Goal: Download file/media: Obtain a digital file from the website

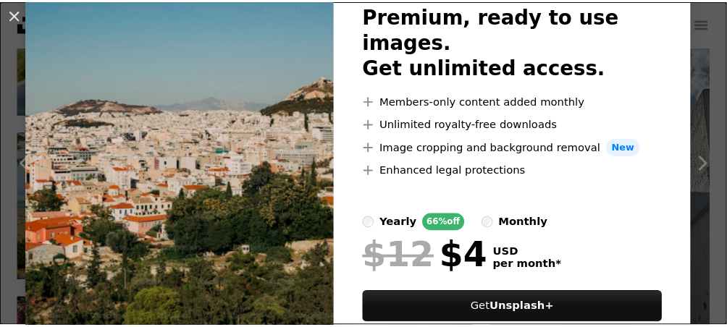
scroll to position [109, 0]
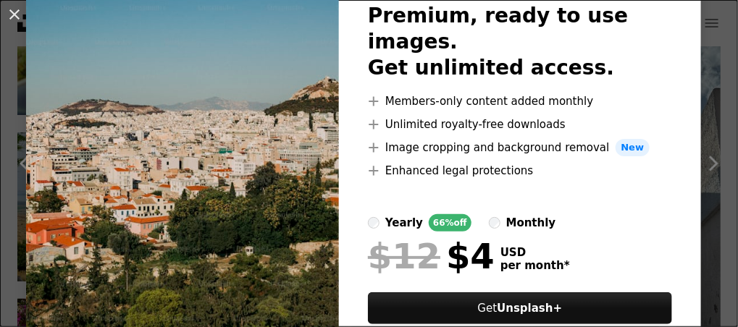
click at [704, 41] on div "An X shape Unsplash+ Premium, ready to use images. Get unlimited access. A plus…" at bounding box center [369, 163] width 738 height 327
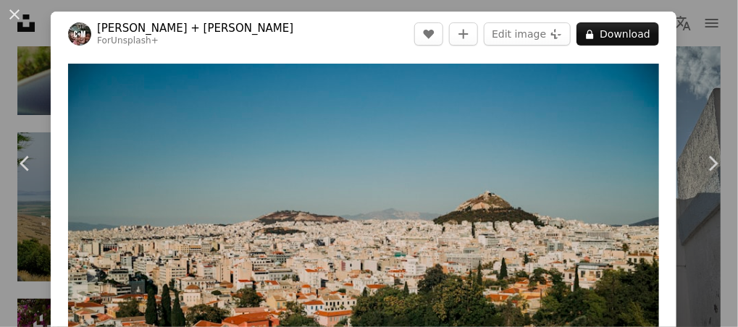
click at [704, 41] on div "An X shape Chevron left Chevron right [PERSON_NAME] + [PERSON_NAME] For Unsplas…" at bounding box center [369, 163] width 738 height 327
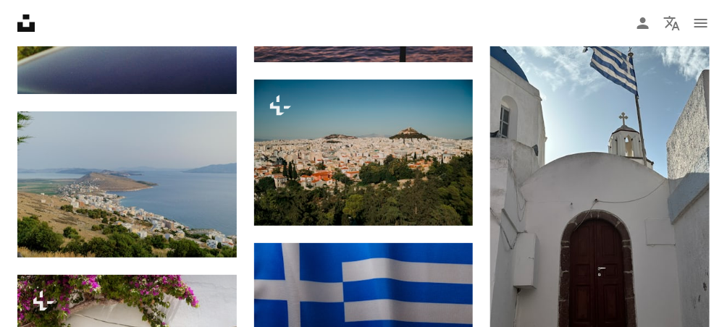
scroll to position [1752, 0]
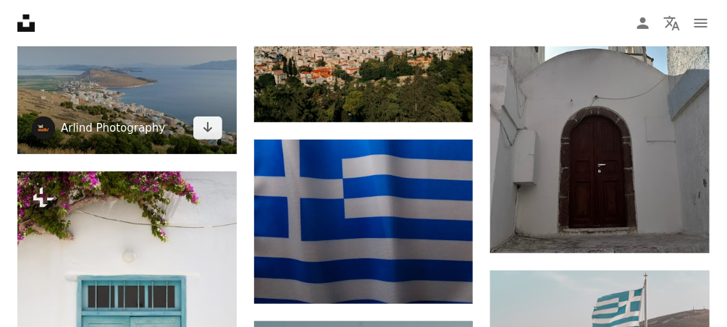
click at [143, 124] on link "Arlind Photography" at bounding box center [113, 128] width 104 height 14
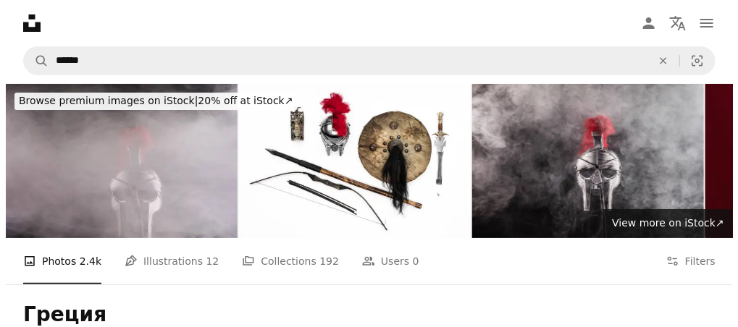
scroll to position [1752, 0]
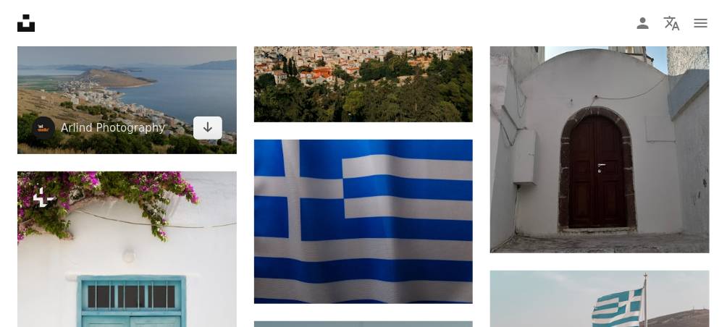
click at [130, 77] on img at bounding box center [126, 81] width 219 height 146
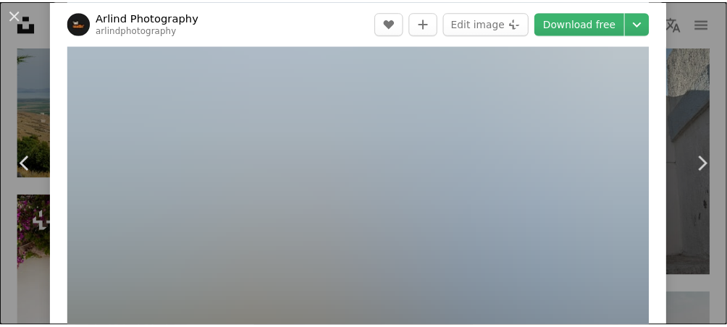
scroll to position [117, 0]
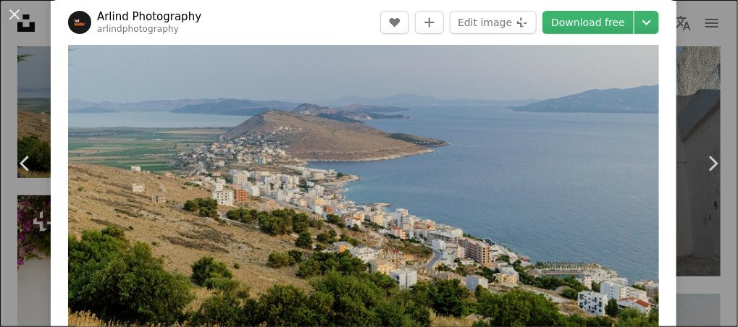
click at [704, 42] on div "An X shape Chevron left Chevron right Arlind Photography arlindphotography A he…" at bounding box center [369, 163] width 738 height 327
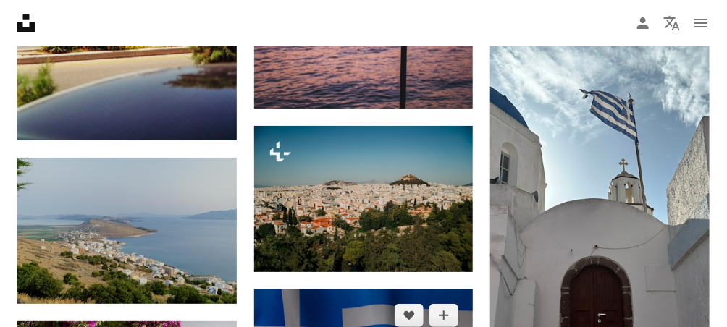
scroll to position [1600, 0]
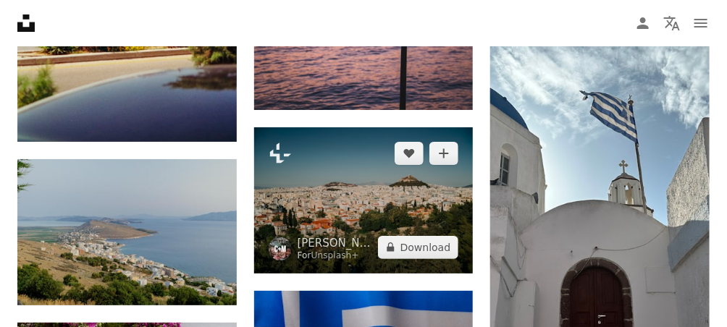
click at [377, 208] on img at bounding box center [363, 200] width 219 height 146
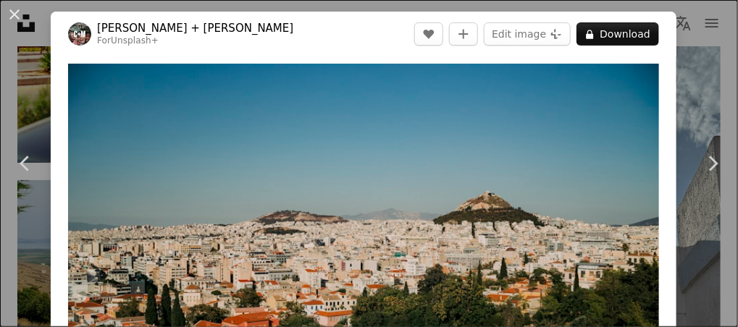
click at [688, 51] on div "An X shape Chevron left Chevron right [PERSON_NAME] + [PERSON_NAME] For Unsplas…" at bounding box center [369, 163] width 738 height 327
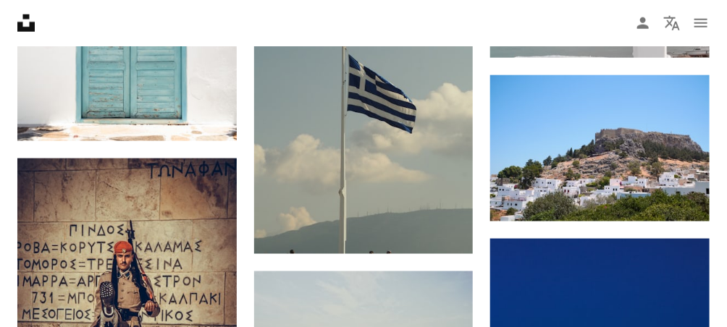
scroll to position [2111, 0]
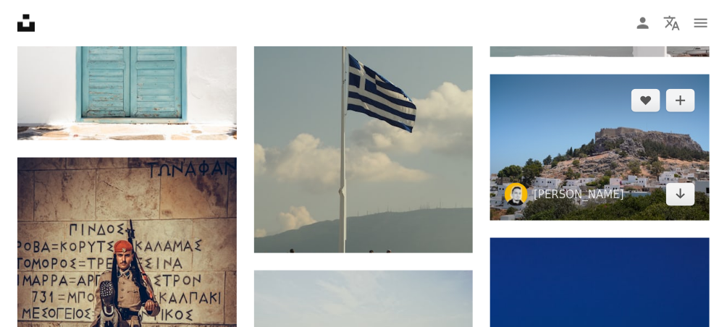
click at [558, 176] on img at bounding box center [599, 148] width 219 height 146
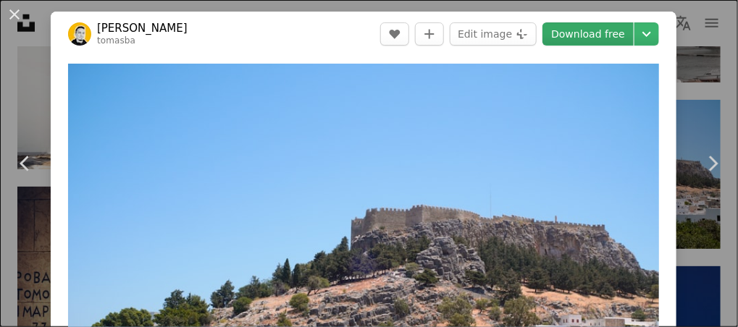
click at [578, 35] on link "Download free" at bounding box center [587, 33] width 91 height 23
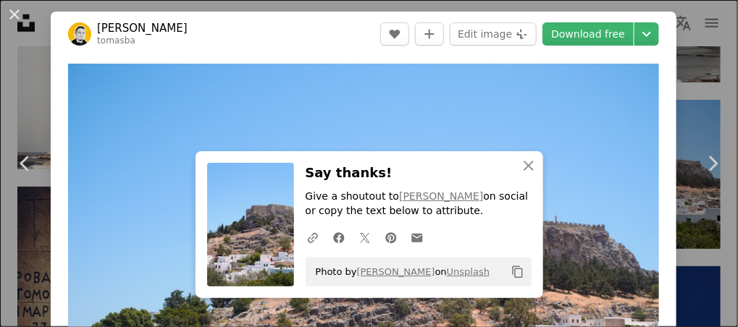
click at [696, 68] on div "An X shape Chevron left Chevron right An X shape Close Say thanks! Give a shout…" at bounding box center [369, 163] width 738 height 327
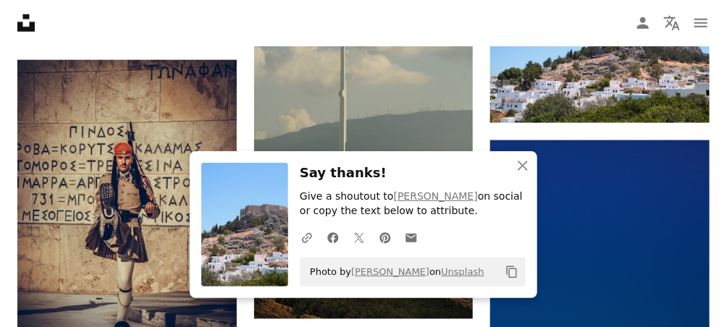
scroll to position [2210, 0]
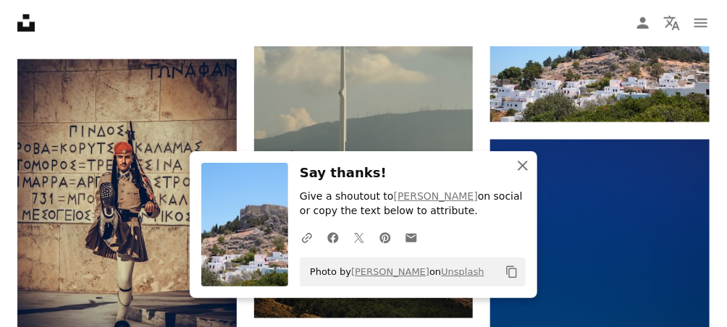
click at [526, 164] on icon "An X shape" at bounding box center [522, 165] width 17 height 17
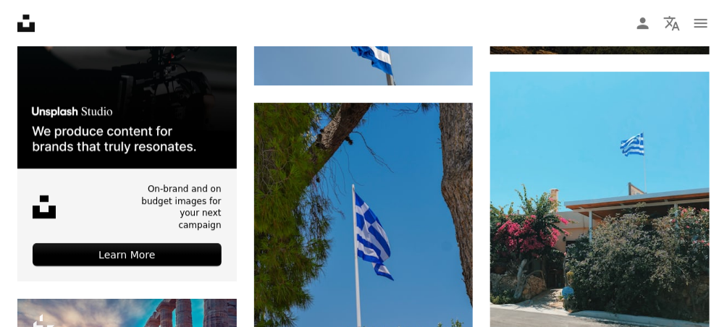
scroll to position [2785, 0]
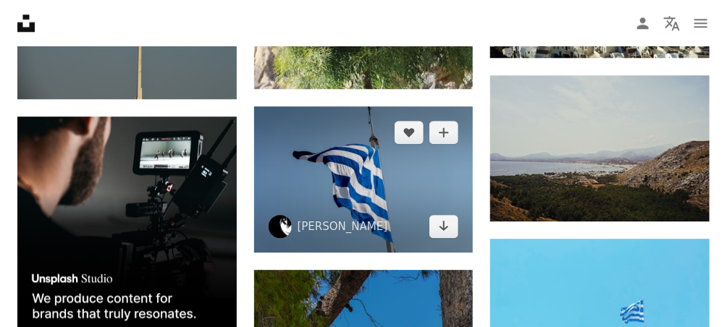
click at [414, 187] on img at bounding box center [363, 179] width 219 height 146
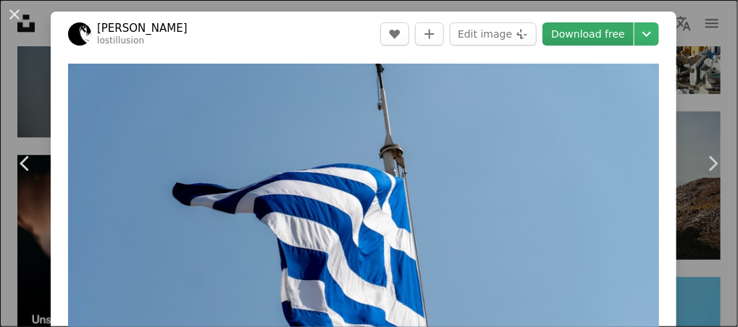
click at [570, 38] on link "Download free" at bounding box center [587, 33] width 91 height 23
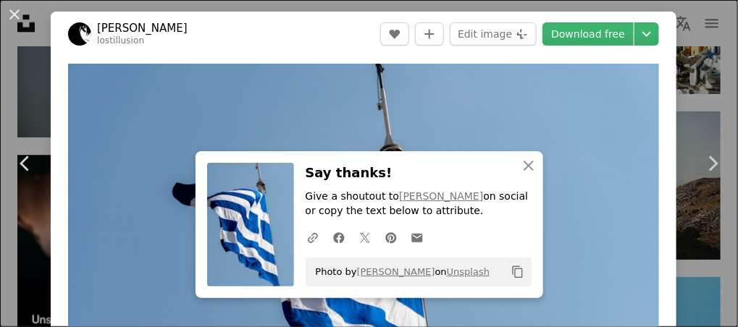
click at [698, 74] on div "An X shape Chevron left Chevron right An X shape Close Say thanks! Give a shout…" at bounding box center [369, 163] width 738 height 327
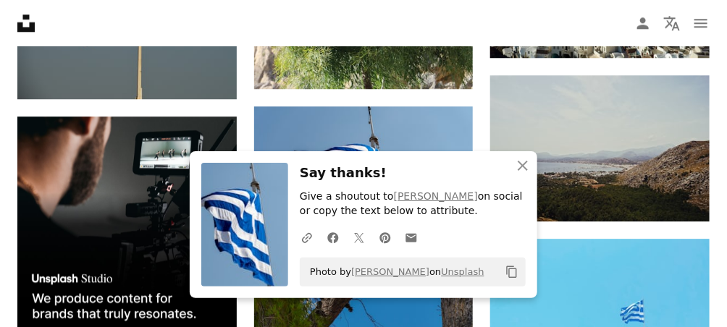
scroll to position [2897, 0]
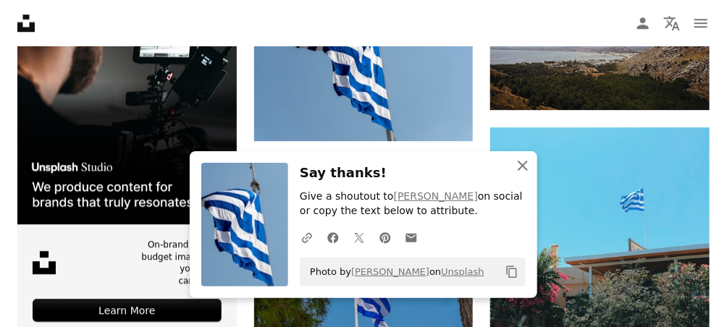
click at [523, 164] on icon "An X shape" at bounding box center [522, 165] width 17 height 17
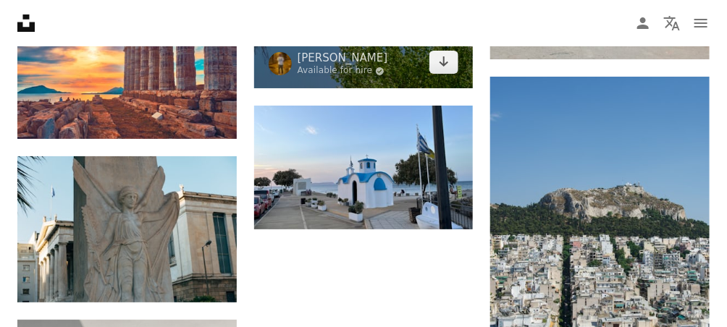
scroll to position [3258, 0]
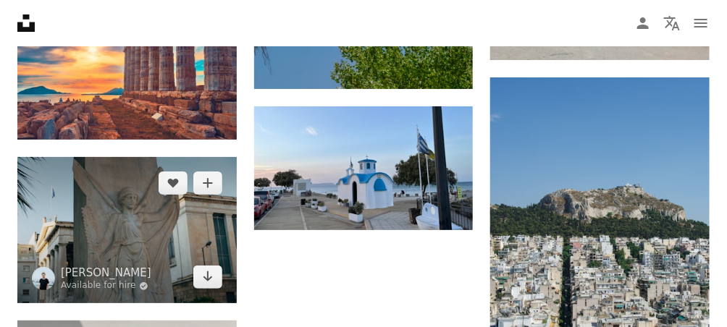
click at [124, 205] on img at bounding box center [126, 230] width 219 height 146
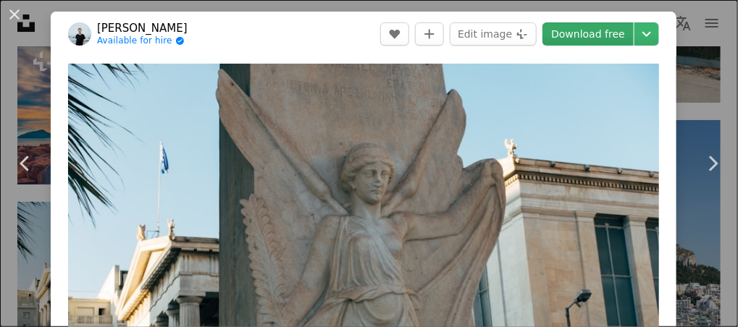
click at [583, 41] on link "Download free" at bounding box center [587, 33] width 91 height 23
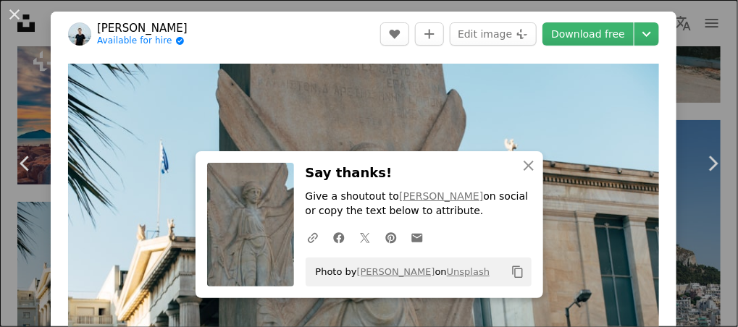
click at [690, 74] on div "An X shape Chevron left Chevron right An X shape Close Say thanks! Give a shout…" at bounding box center [369, 163] width 738 height 327
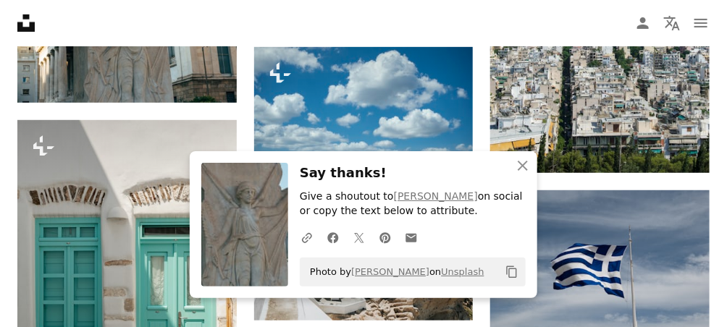
scroll to position [3461, 0]
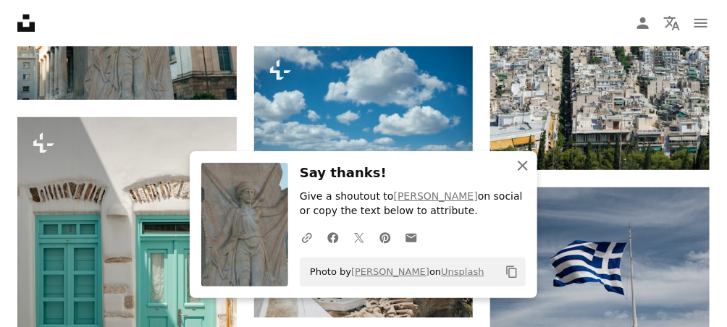
click at [524, 161] on icon "An X shape" at bounding box center [522, 165] width 17 height 17
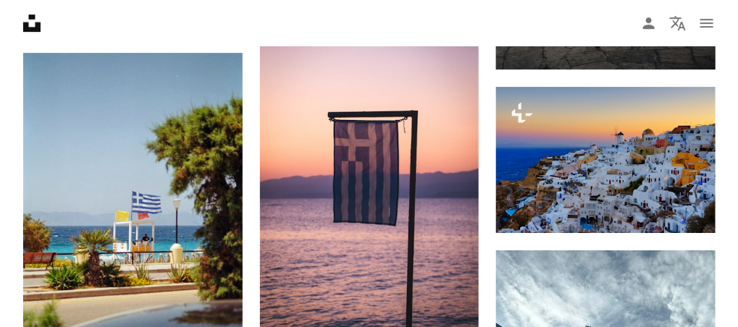
scroll to position [1364, 0]
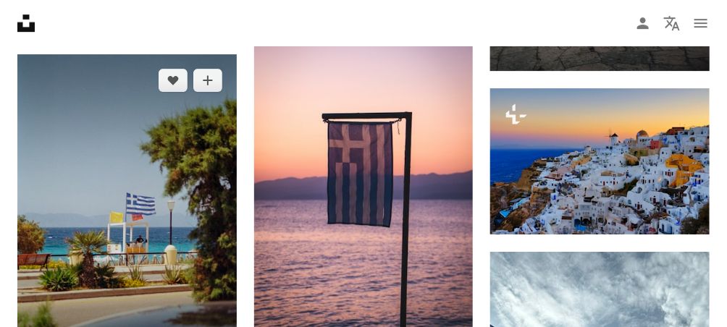
click at [151, 191] on img at bounding box center [126, 216] width 219 height 325
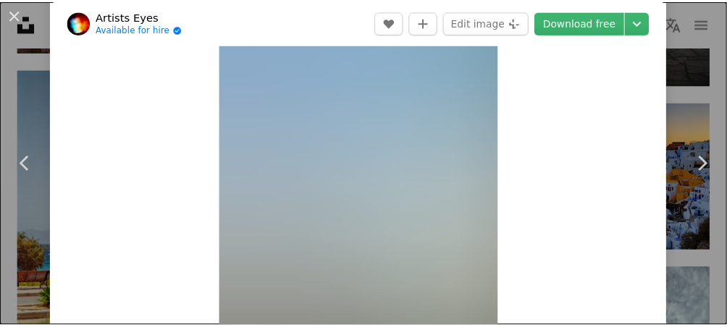
scroll to position [66, 0]
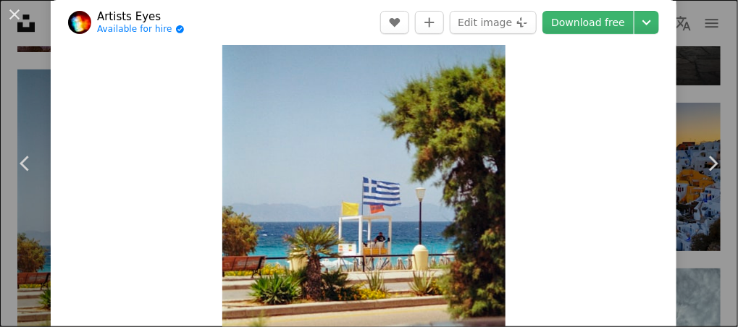
click at [698, 38] on div "An X shape Chevron left Chevron right Artists Eyes Available for hire A checkma…" at bounding box center [369, 163] width 738 height 327
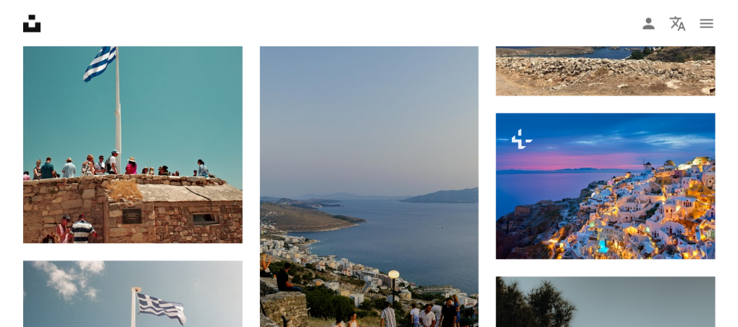
scroll to position [853, 0]
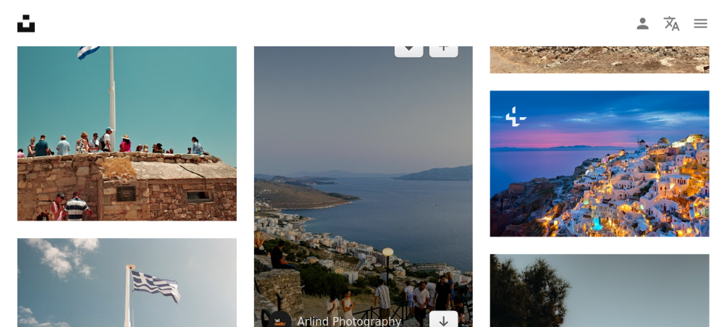
click at [402, 216] on img at bounding box center [363, 184] width 219 height 329
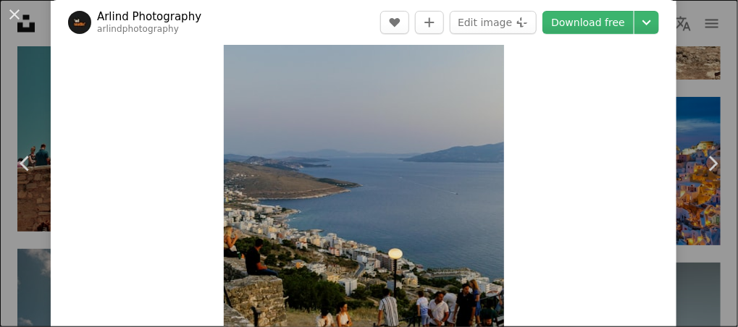
scroll to position [113, 0]
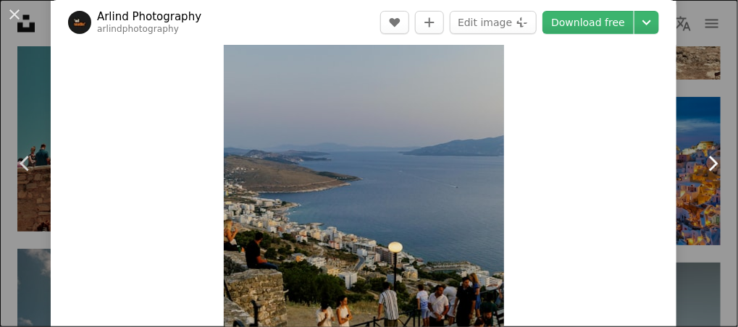
click at [704, 114] on link "Chevron right" at bounding box center [712, 163] width 51 height 139
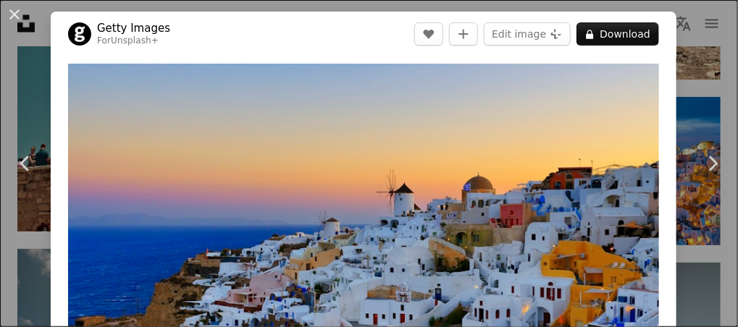
click at [680, 86] on div "An X shape Chevron left Chevron right Getty Images For Unsplash+ A heart A plus…" at bounding box center [369, 163] width 738 height 327
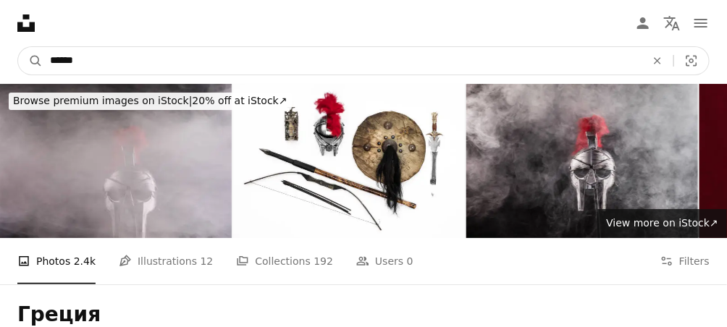
click at [217, 64] on input "******" at bounding box center [342, 61] width 599 height 28
type input "*"
type input "******"
click at [18, 47] on button "A magnifying glass" at bounding box center [30, 61] width 25 height 28
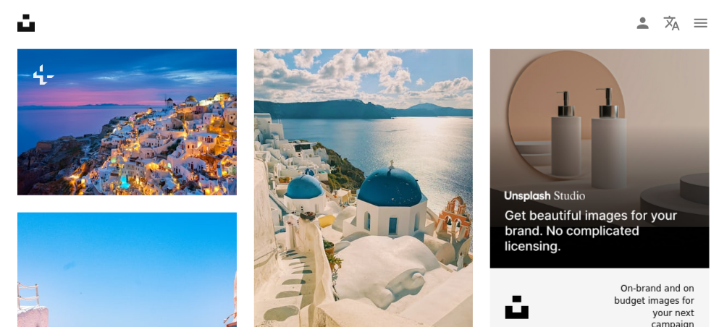
scroll to position [349, 0]
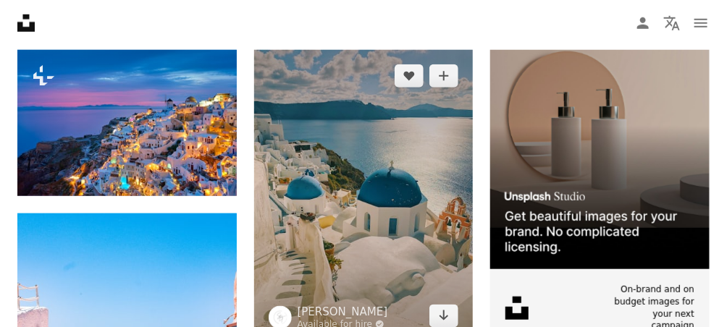
click at [347, 190] on img at bounding box center [363, 196] width 219 height 292
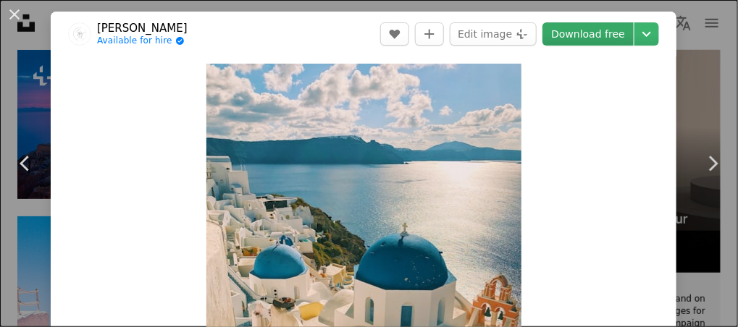
click at [592, 30] on link "Download free" at bounding box center [587, 33] width 91 height 23
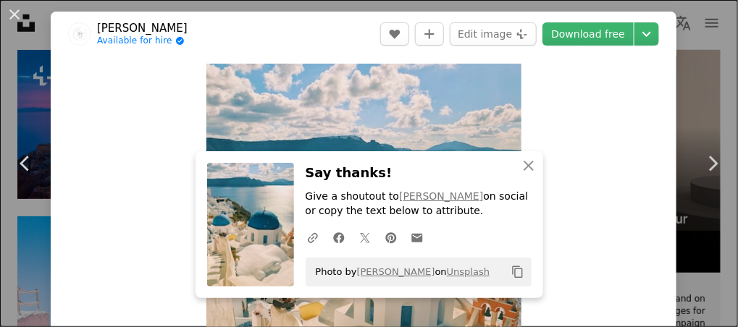
click at [684, 45] on div "An X shape Chevron left Chevron right An X shape Close Say thanks! Give a shout…" at bounding box center [369, 163] width 738 height 327
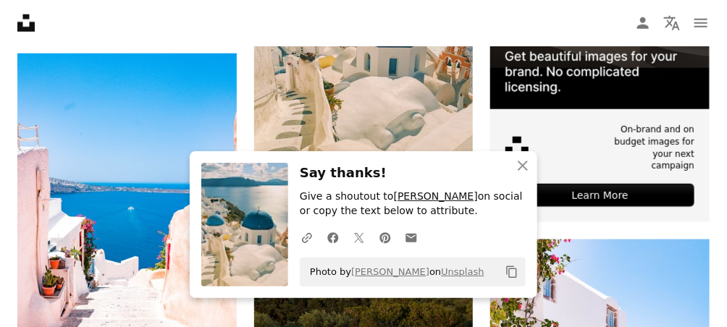
scroll to position [531, 0]
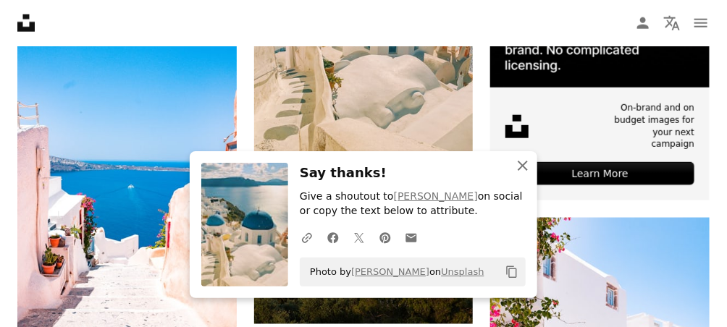
click at [523, 172] on icon "An X shape" at bounding box center [522, 165] width 17 height 17
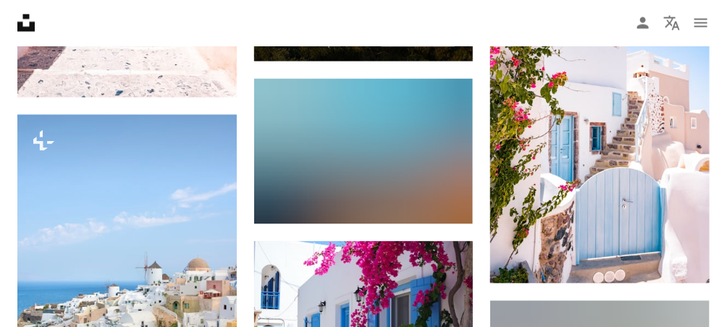
scroll to position [794, 0]
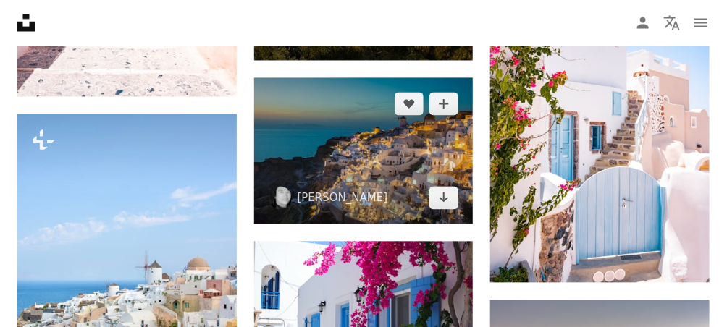
click at [340, 144] on img at bounding box center [363, 151] width 219 height 146
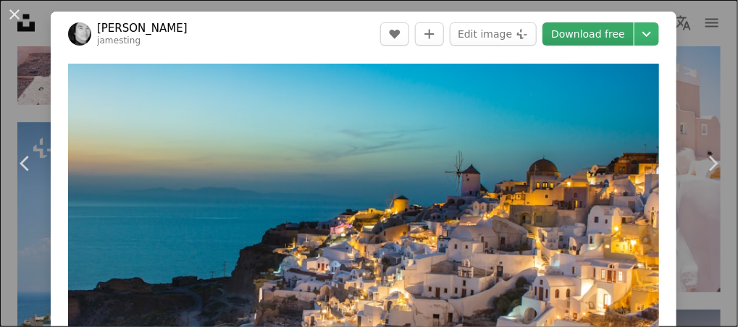
click at [594, 28] on link "Download free" at bounding box center [587, 33] width 91 height 23
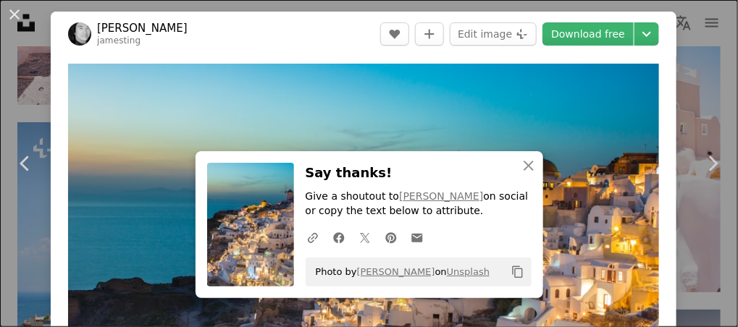
click at [701, 35] on div "An X shape Chevron left Chevron right An X shape Close Say thanks! Give a shout…" at bounding box center [369, 163] width 738 height 327
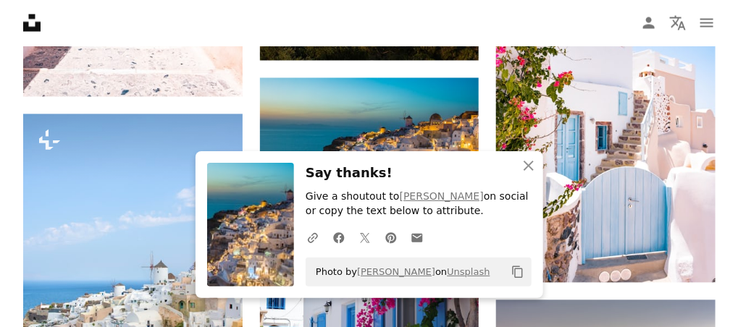
scroll to position [935, 0]
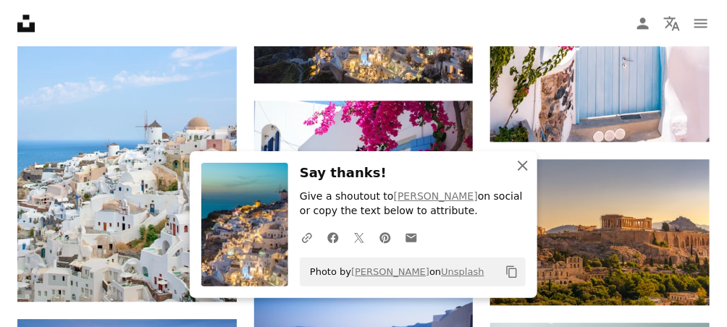
click at [518, 162] on icon "button" at bounding box center [523, 166] width 10 height 10
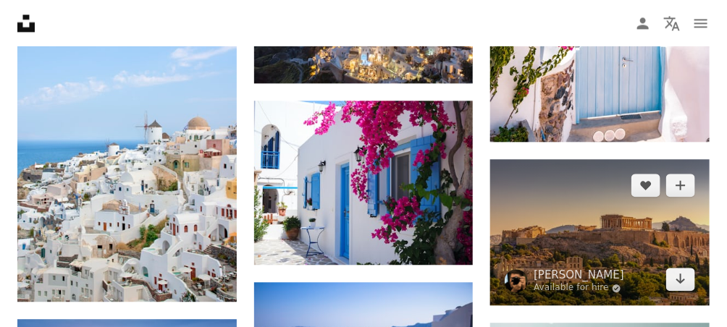
click at [586, 223] on img at bounding box center [599, 232] width 219 height 146
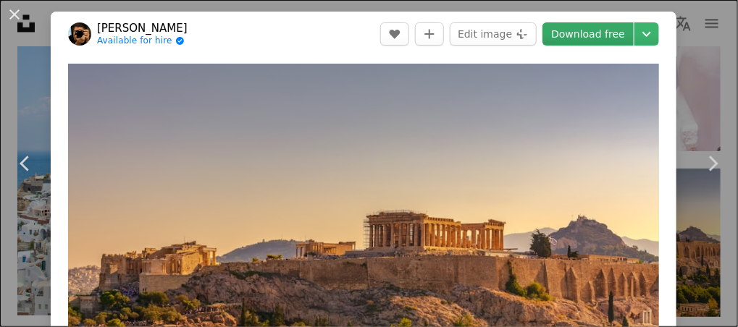
click at [566, 31] on link "Download free" at bounding box center [587, 33] width 91 height 23
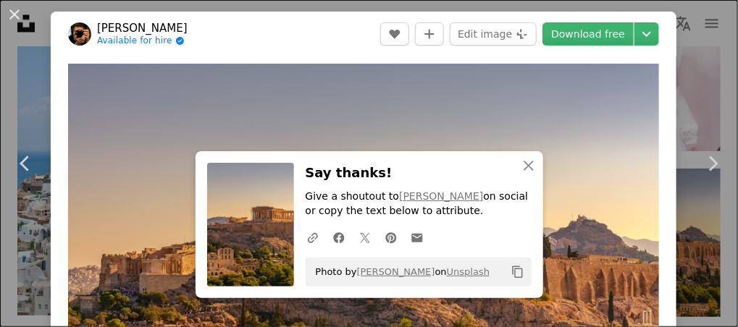
click at [703, 38] on div "An X shape Chevron left Chevron right An X shape Close Say thanks! Give a shout…" at bounding box center [369, 163] width 738 height 327
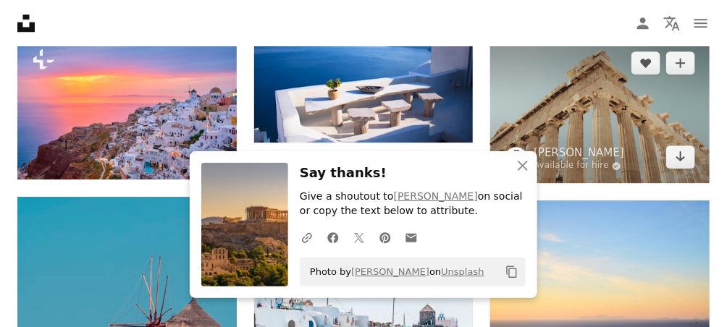
scroll to position [1167, 0]
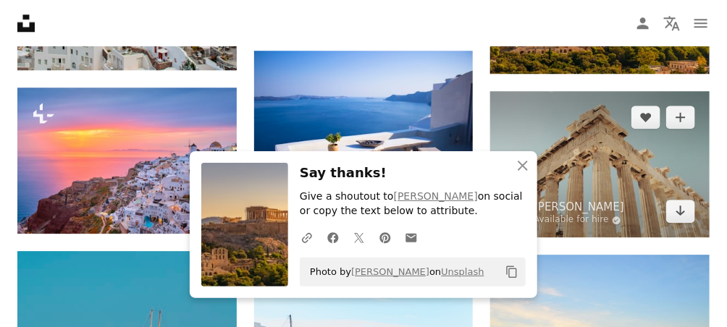
click at [605, 164] on img at bounding box center [599, 164] width 219 height 146
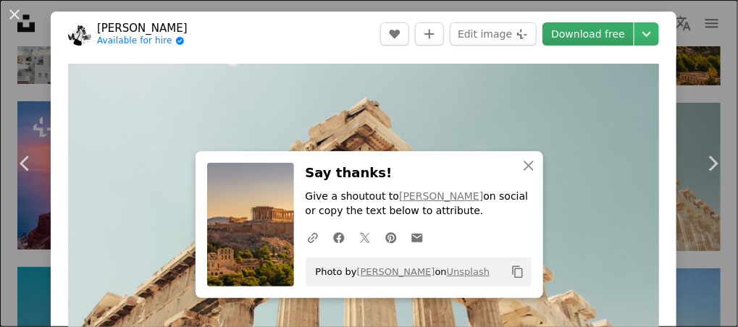
click at [575, 35] on link "Download free" at bounding box center [587, 33] width 91 height 23
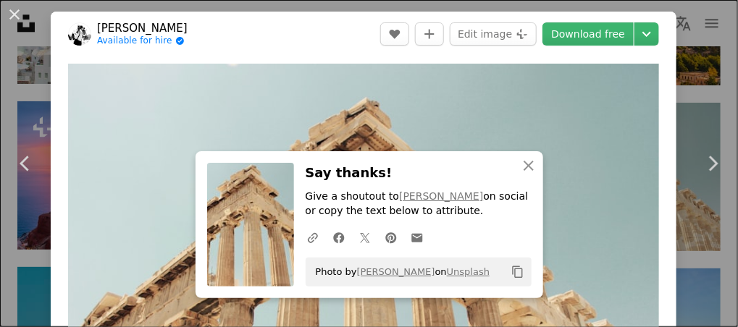
click at [714, 80] on div "An X shape Chevron left Chevron right An X shape Close Say thanks! Give a shout…" at bounding box center [369, 163] width 738 height 327
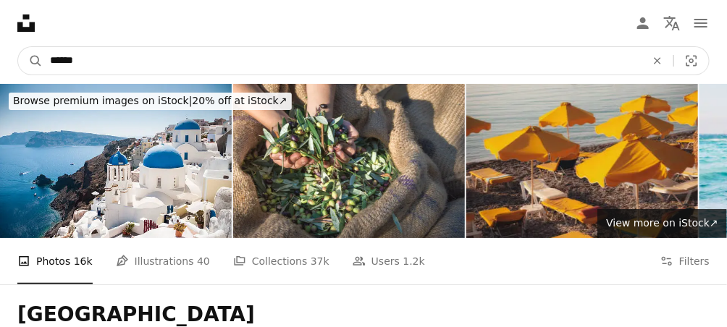
click at [226, 59] on input "******" at bounding box center [342, 61] width 599 height 28
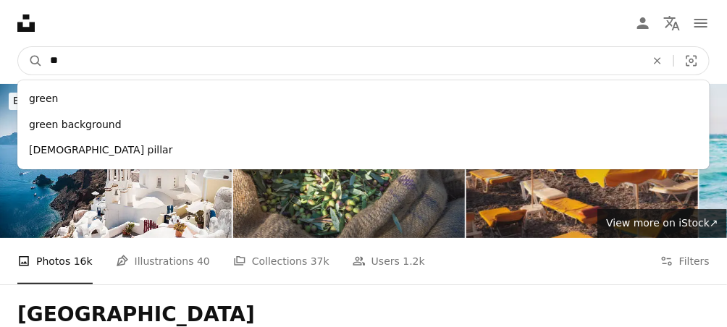
type input "*"
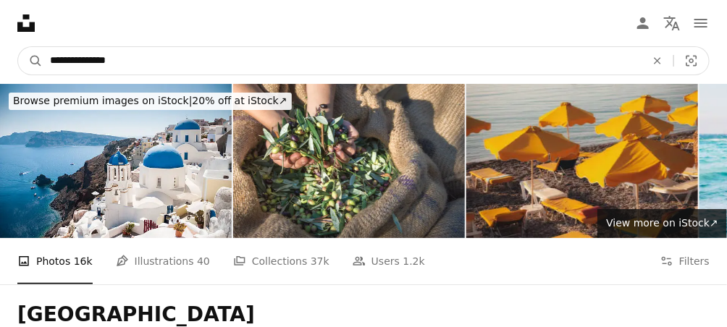
type input "**********"
click at [18, 47] on button "A magnifying glass" at bounding box center [30, 61] width 25 height 28
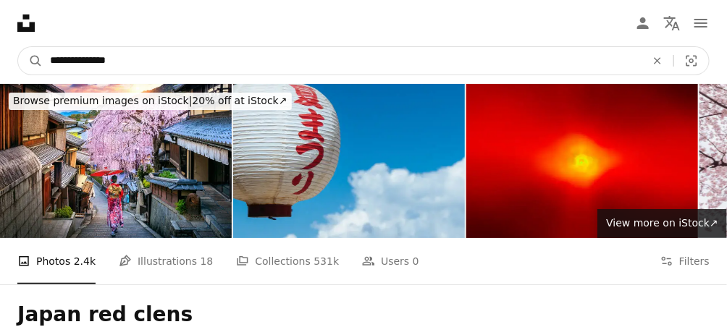
click at [264, 67] on input "**********" at bounding box center [342, 61] width 599 height 28
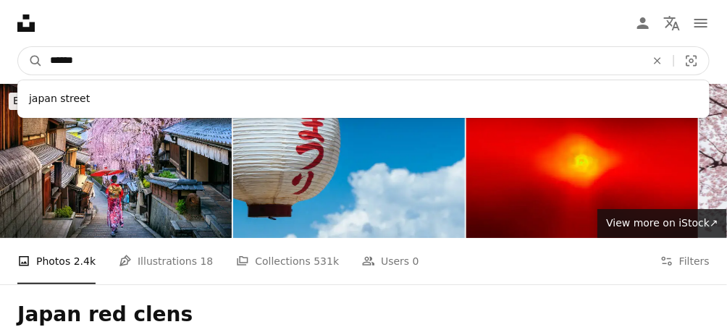
paste input "**********"
type input "**********"
click button "A magnifying glass" at bounding box center [30, 61] width 25 height 28
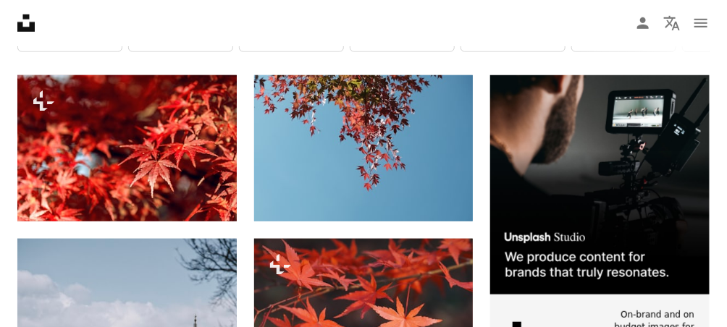
scroll to position [320, 0]
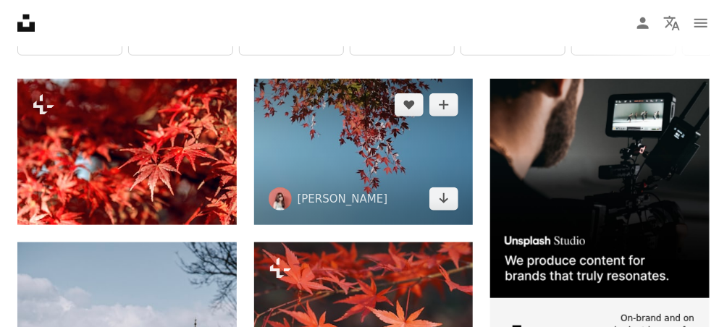
click at [398, 155] on img at bounding box center [363, 152] width 219 height 146
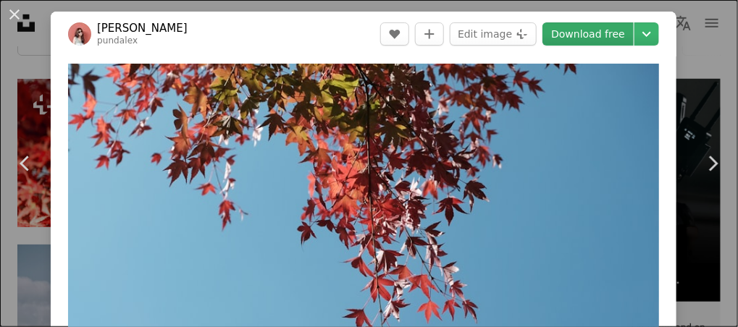
click at [565, 35] on link "Download free" at bounding box center [587, 33] width 91 height 23
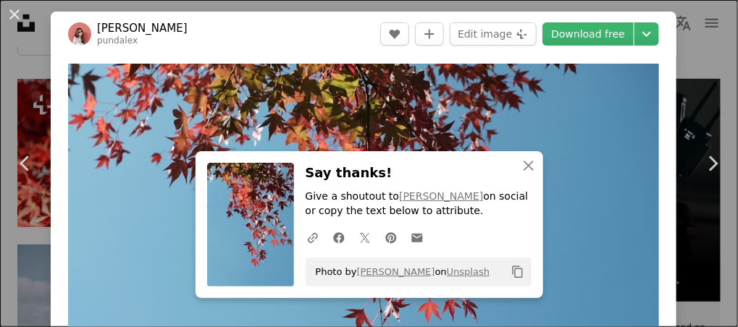
click at [690, 57] on div "An X shape Chevron left Chevron right An X shape Close Say thanks! Give a shout…" at bounding box center [369, 163] width 738 height 327
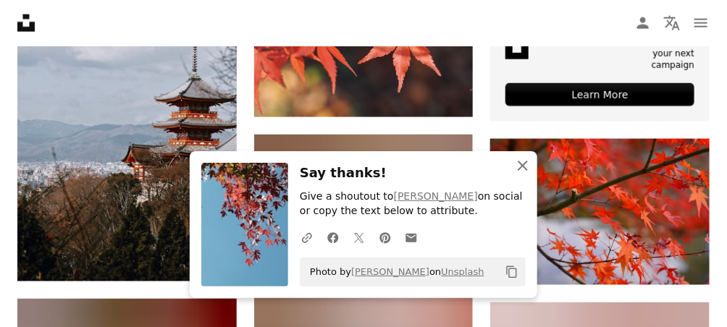
scroll to position [631, 0]
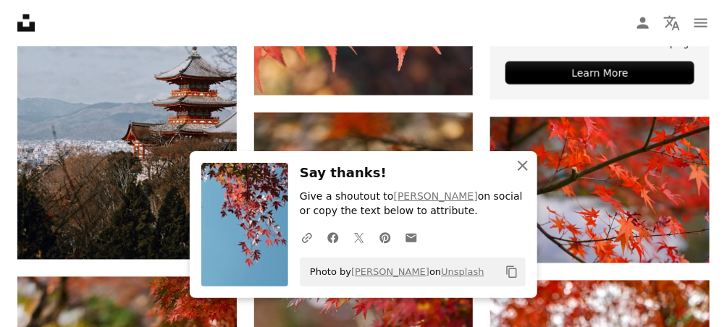
click at [519, 164] on icon "An X shape" at bounding box center [522, 165] width 17 height 17
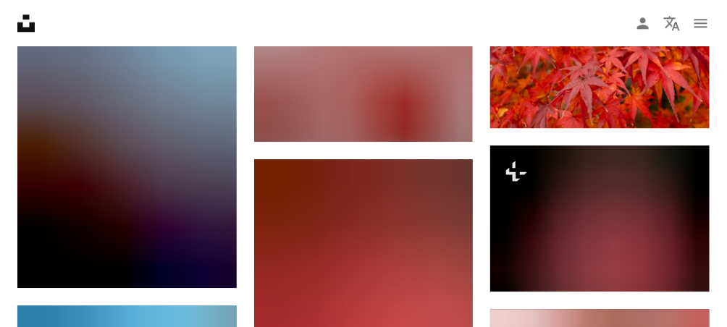
scroll to position [1110, 0]
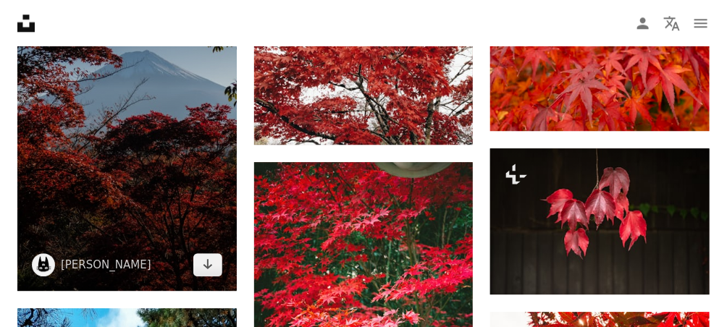
click at [142, 168] on img at bounding box center [126, 126] width 219 height 329
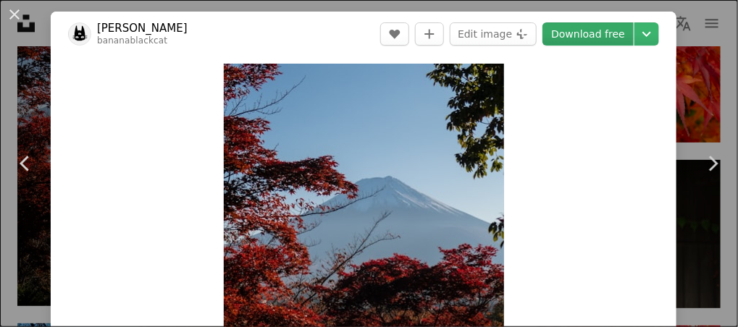
click at [593, 33] on link "Download free" at bounding box center [587, 33] width 91 height 23
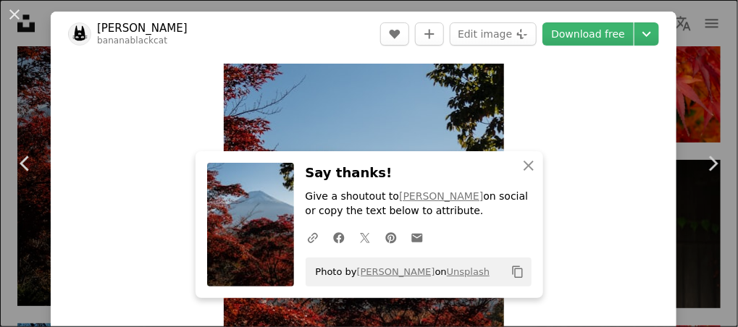
click at [702, 39] on div "An X shape Chevron left Chevron right An X shape Close Say thanks! Give a shout…" at bounding box center [369, 163] width 738 height 327
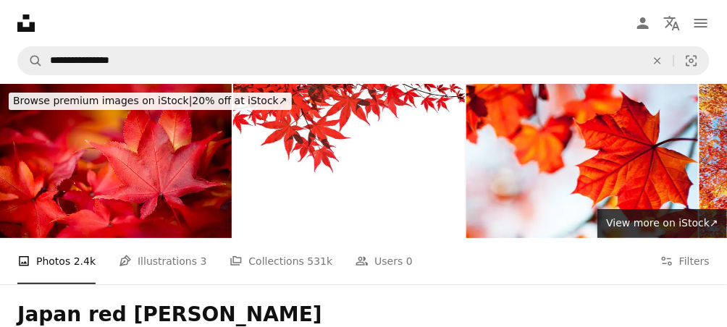
scroll to position [1, 0]
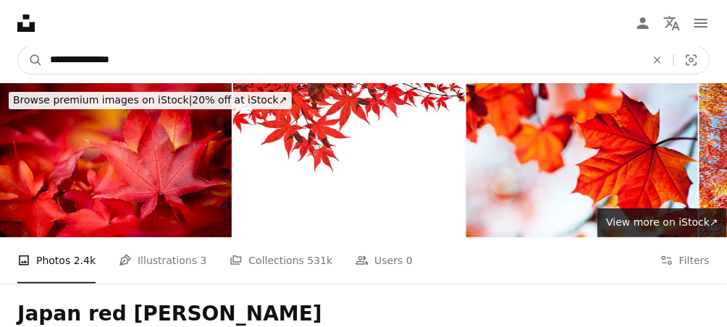
click at [220, 65] on input "**********" at bounding box center [342, 60] width 599 height 28
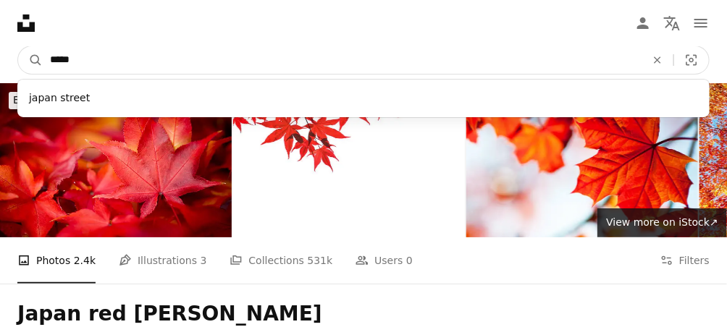
type input "*****"
click at [18, 46] on button "A magnifying glass" at bounding box center [30, 60] width 25 height 28
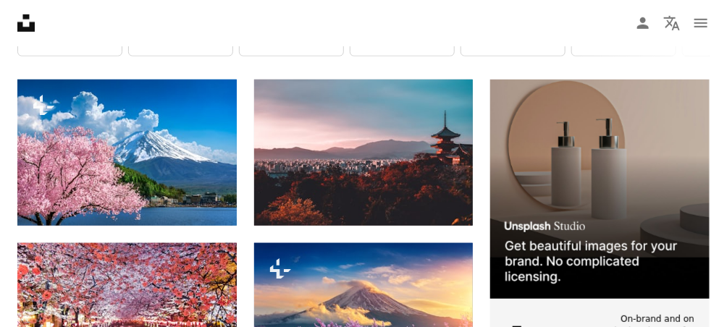
scroll to position [320, 0]
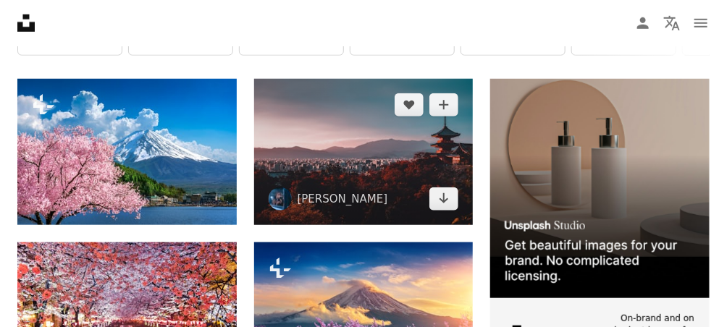
click at [329, 139] on img at bounding box center [363, 152] width 219 height 146
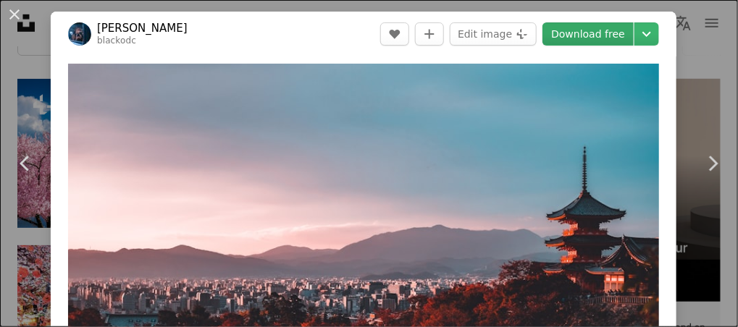
click at [568, 36] on link "Download free" at bounding box center [587, 33] width 91 height 23
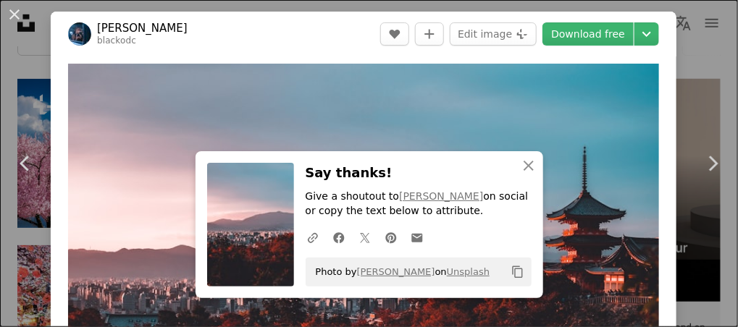
click at [698, 46] on div "An X shape Chevron left Chevron right An X shape Close Say thanks! Give a shout…" at bounding box center [369, 163] width 738 height 327
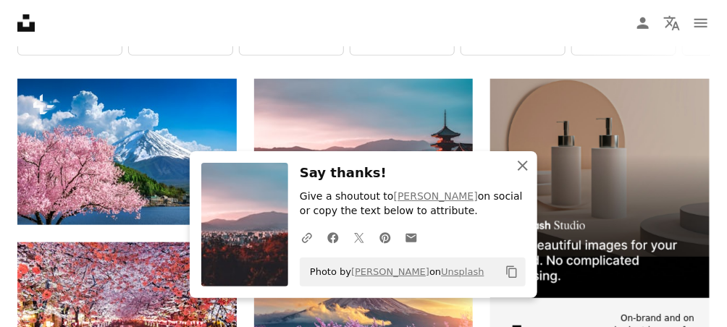
click at [519, 159] on icon "An X shape" at bounding box center [522, 165] width 17 height 17
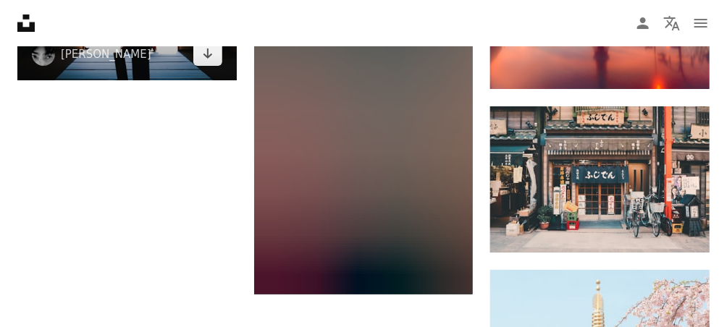
scroll to position [1568, 0]
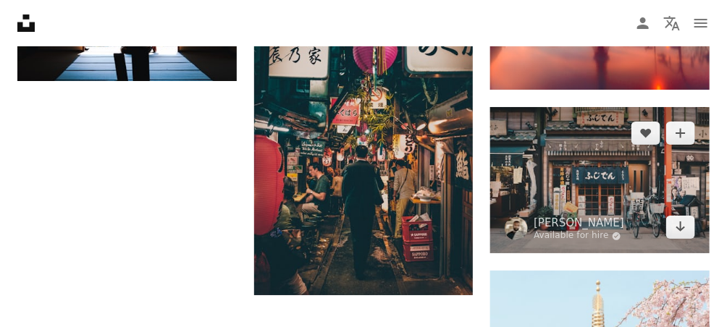
click at [589, 163] on img at bounding box center [599, 180] width 219 height 146
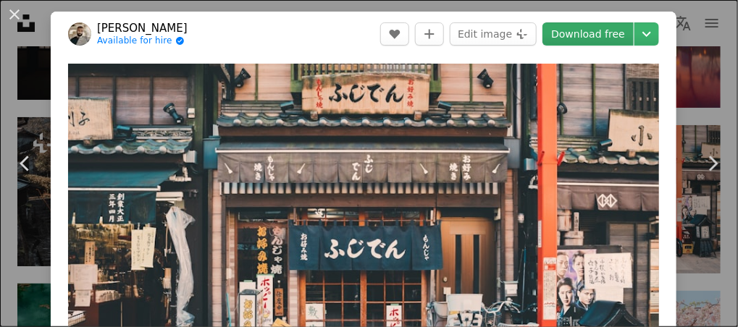
click at [593, 35] on link "Download free" at bounding box center [587, 33] width 91 height 23
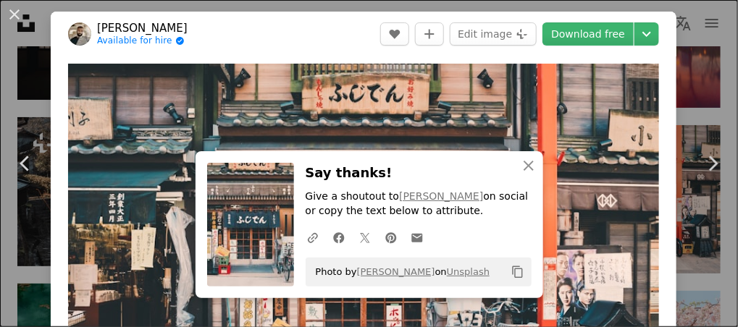
click at [702, 37] on div "An X shape Chevron left Chevron right An X shape Close Say thanks! Give a shout…" at bounding box center [369, 163] width 738 height 327
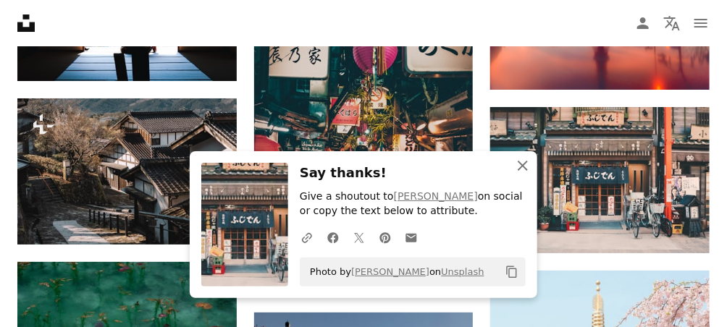
click at [527, 168] on icon "An X shape" at bounding box center [522, 165] width 17 height 17
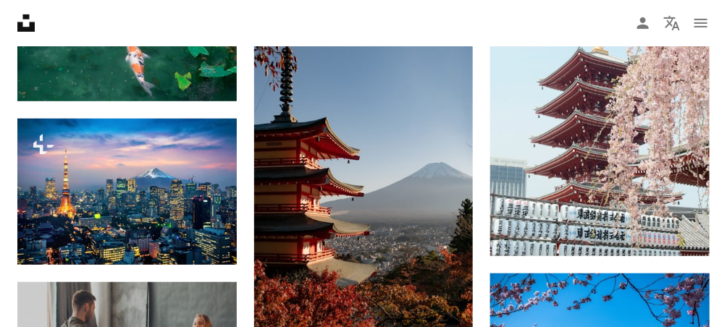
scroll to position [1875, 0]
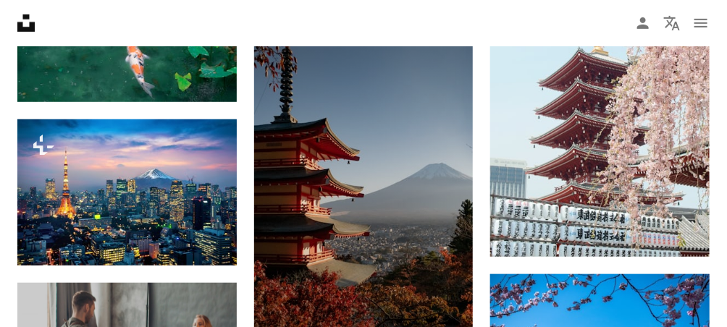
click at [346, 185] on img at bounding box center [363, 202] width 219 height 391
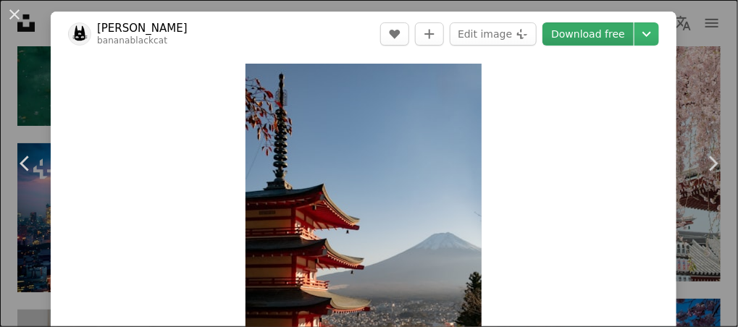
click at [564, 42] on link "Download free" at bounding box center [587, 33] width 91 height 23
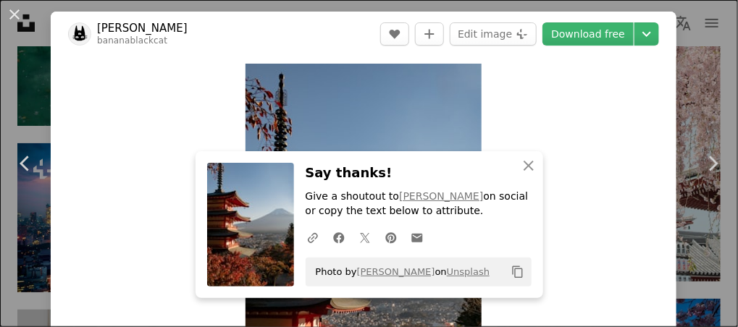
click at [711, 38] on div "An X shape Chevron left Chevron right An X shape Close Say thanks! Give a shout…" at bounding box center [369, 163] width 738 height 327
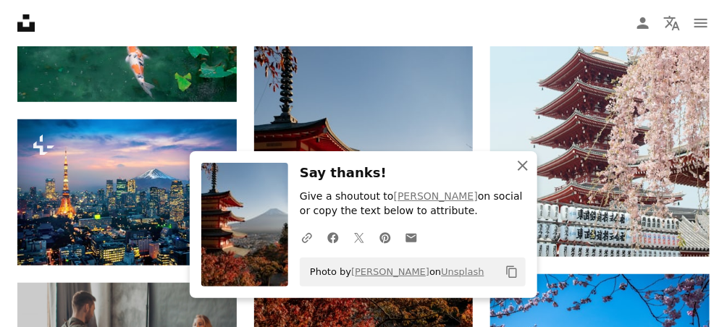
click at [518, 168] on icon "An X shape" at bounding box center [522, 165] width 17 height 17
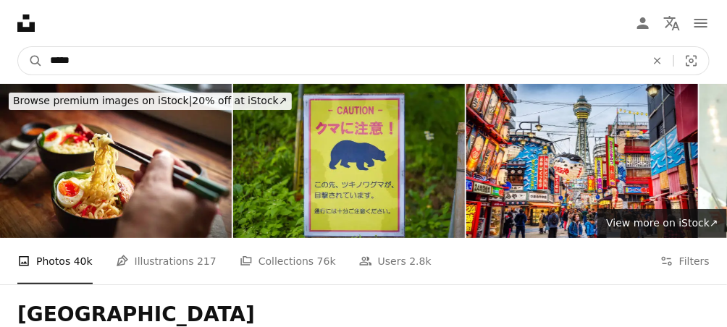
click at [398, 56] on input "*****" at bounding box center [342, 61] width 599 height 28
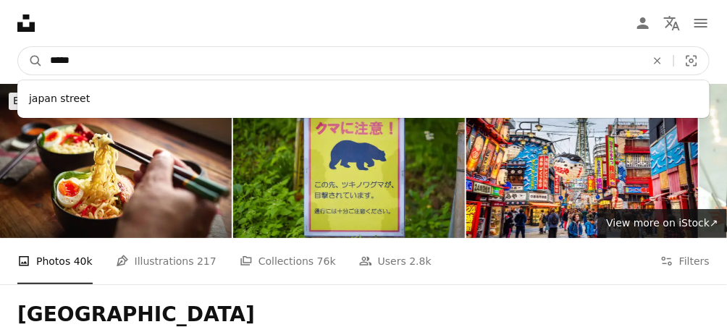
drag, startPoint x: 398, startPoint y: 56, endPoint x: -3, endPoint y: 18, distance: 402.7
paste input "*******"
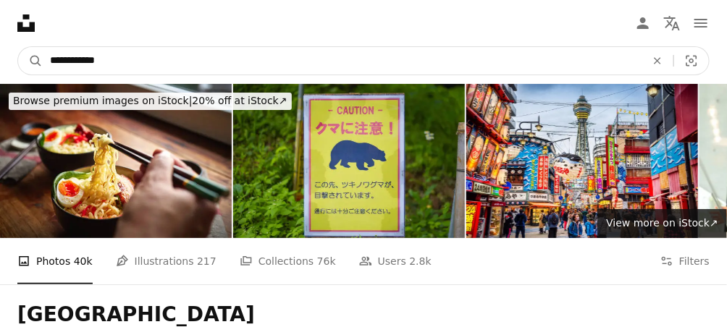
type input "**********"
click at [18, 47] on button "A magnifying glass" at bounding box center [30, 61] width 25 height 28
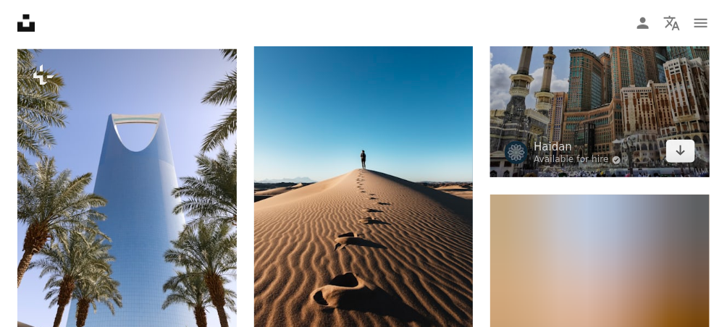
scroll to position [348, 0]
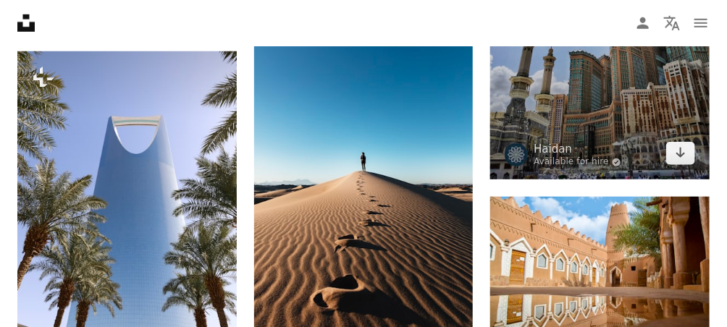
click at [601, 114] on img at bounding box center [599, 34] width 219 height 292
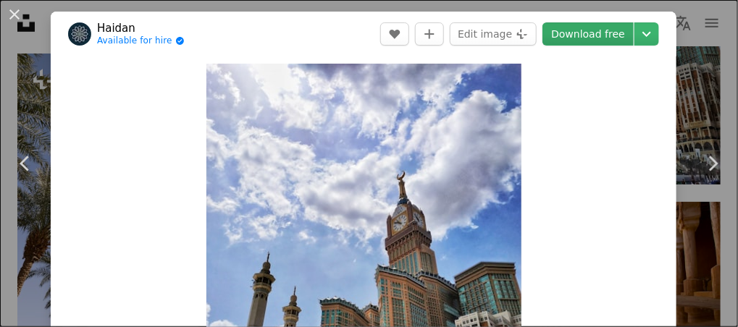
click at [586, 33] on link "Download free" at bounding box center [587, 33] width 91 height 23
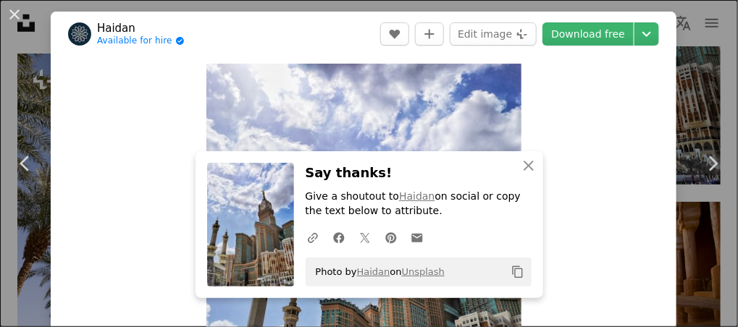
click at [681, 41] on div "An X shape Chevron left Chevron right An X shape Close Say thanks! Give a shout…" at bounding box center [369, 163] width 738 height 327
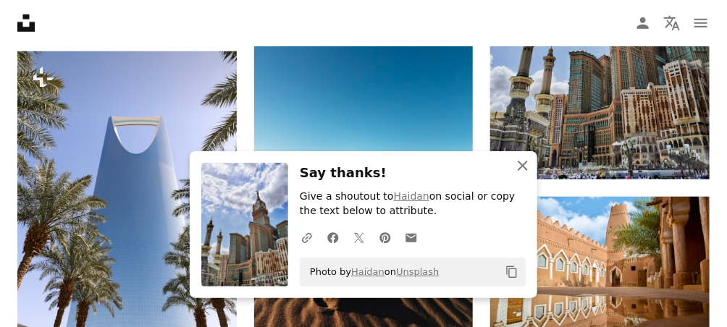
click at [524, 168] on icon "button" at bounding box center [523, 166] width 10 height 10
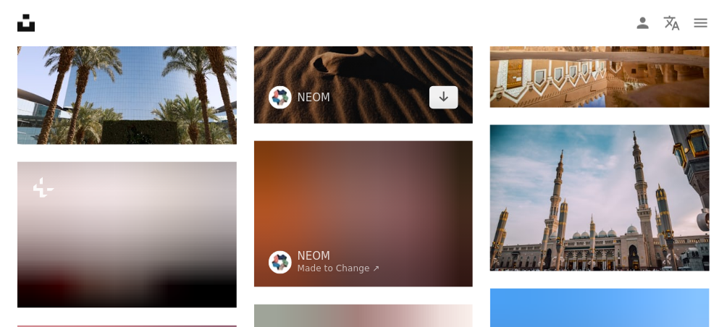
scroll to position [591, 0]
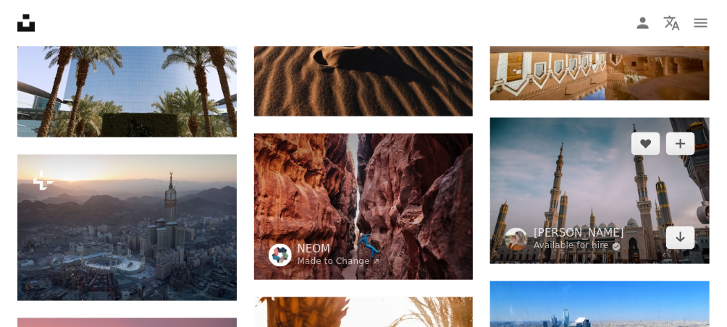
click at [544, 209] on img at bounding box center [599, 191] width 219 height 146
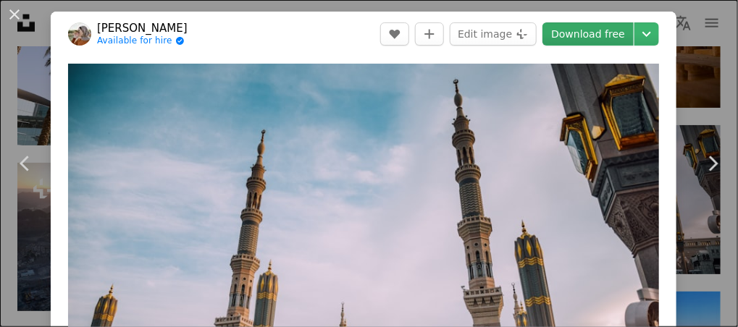
click at [563, 33] on link "Download free" at bounding box center [587, 33] width 91 height 23
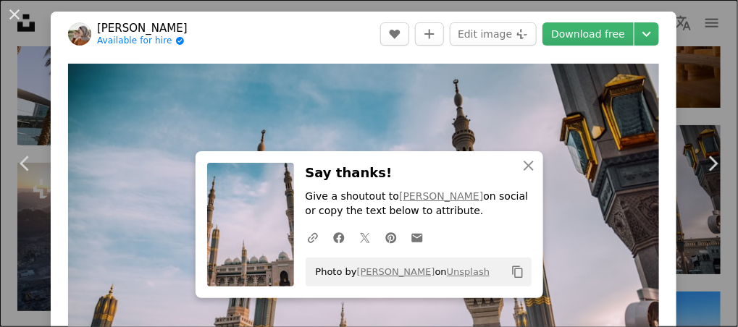
click at [691, 39] on div "An X shape Chevron left Chevron right An X shape Close Say thanks! Give a shout…" at bounding box center [369, 163] width 738 height 327
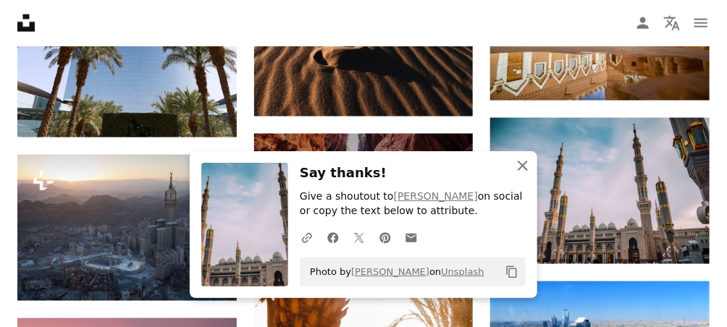
click at [520, 163] on icon "button" at bounding box center [523, 166] width 10 height 10
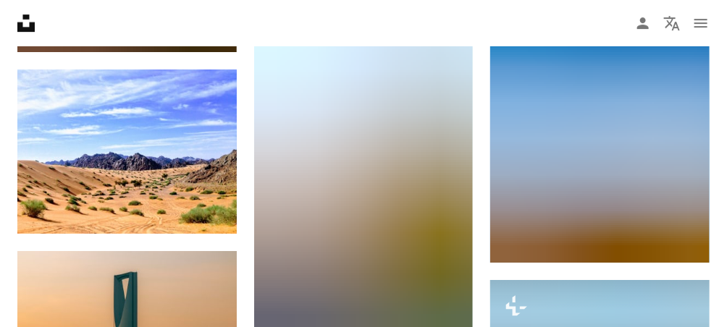
scroll to position [1417, 0]
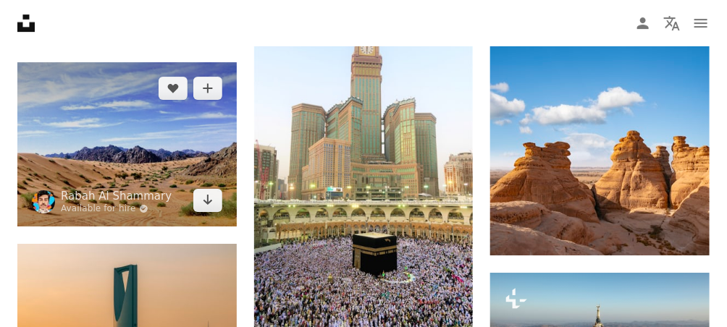
click at [164, 133] on img at bounding box center [126, 144] width 219 height 164
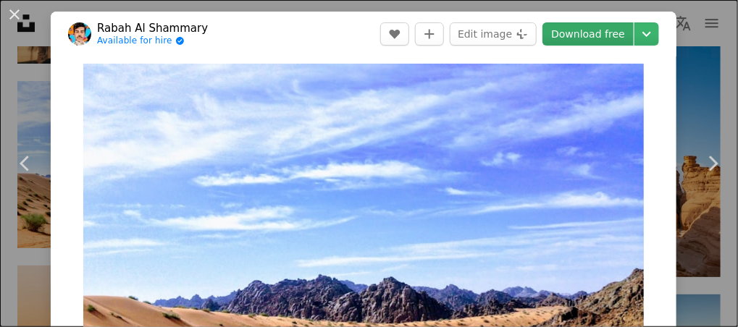
click at [579, 38] on link "Download free" at bounding box center [587, 33] width 91 height 23
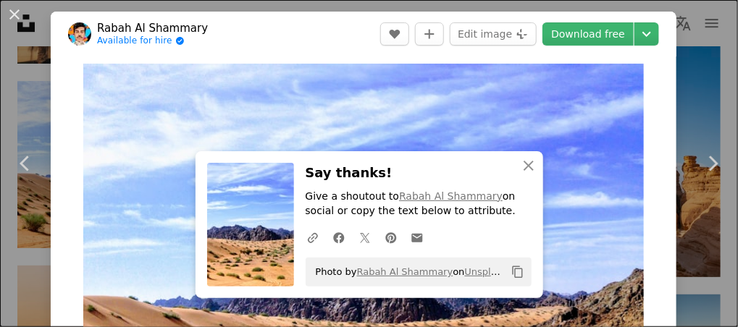
click at [700, 42] on div "An X shape Chevron left Chevron right An X shape Close Say thanks! Give a shout…" at bounding box center [369, 163] width 738 height 327
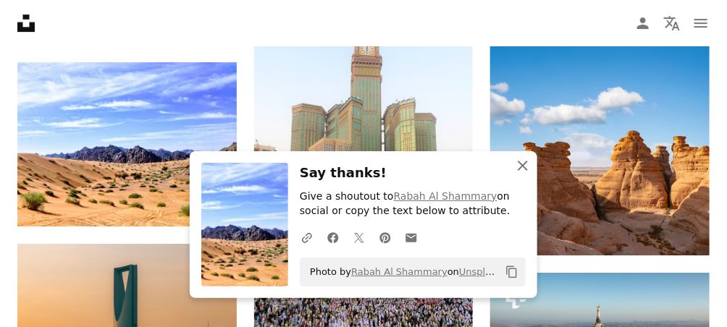
click at [534, 172] on button "An X shape Close" at bounding box center [522, 165] width 29 height 29
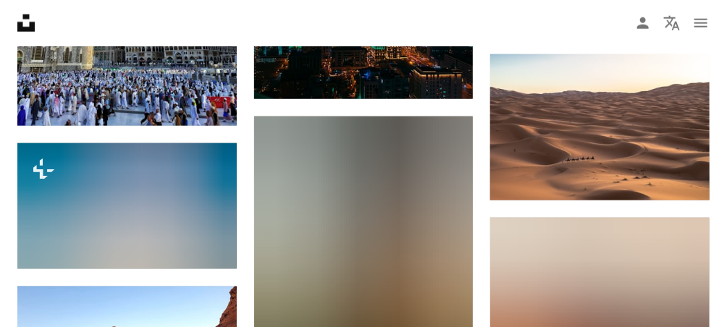
scroll to position [2153, 0]
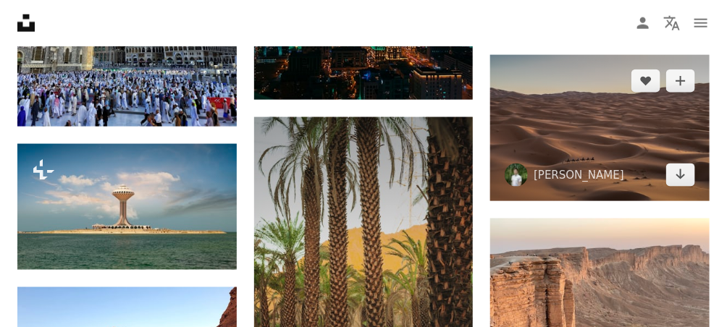
click at [559, 164] on span "[PERSON_NAME]" at bounding box center [563, 175] width 119 height 23
click at [635, 114] on img at bounding box center [599, 128] width 219 height 146
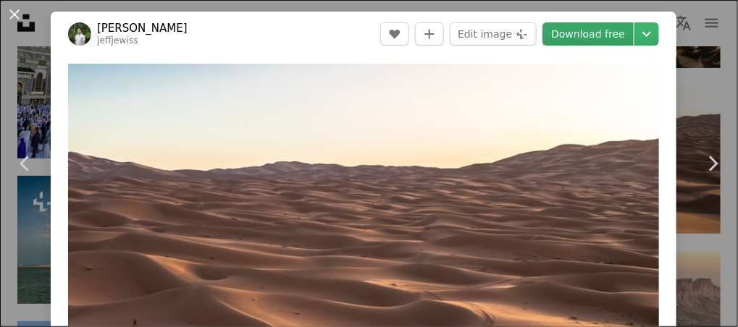
click at [590, 32] on link "Download free" at bounding box center [587, 33] width 91 height 23
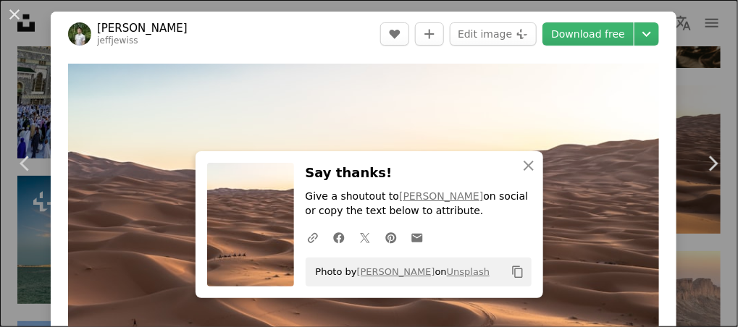
click at [711, 65] on div "An X shape Chevron left Chevron right An X shape Close Say thanks! Give a shout…" at bounding box center [369, 163] width 738 height 327
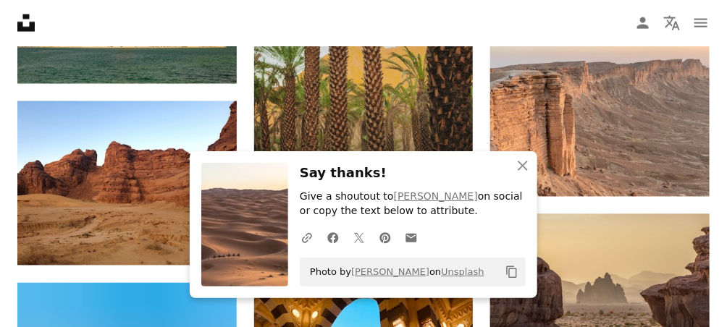
scroll to position [2339, 0]
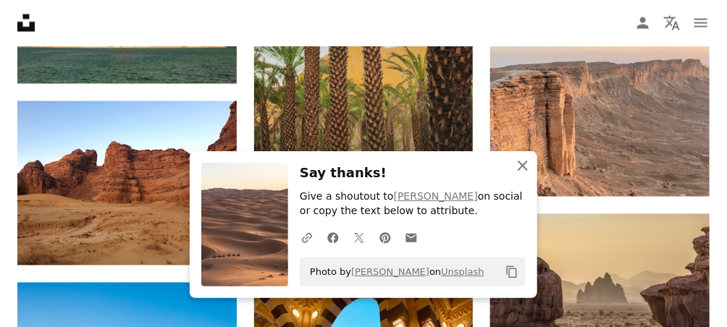
click at [524, 166] on icon "An X shape" at bounding box center [522, 165] width 17 height 17
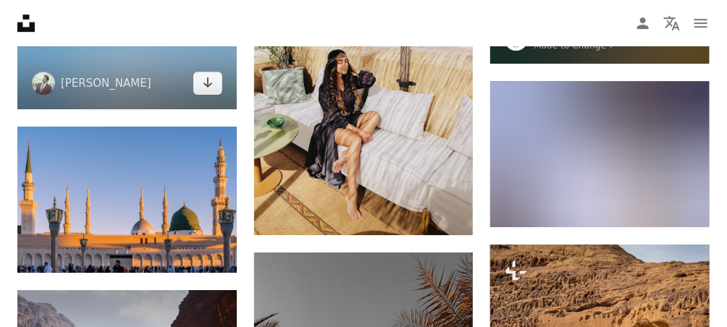
scroll to position [2983, 0]
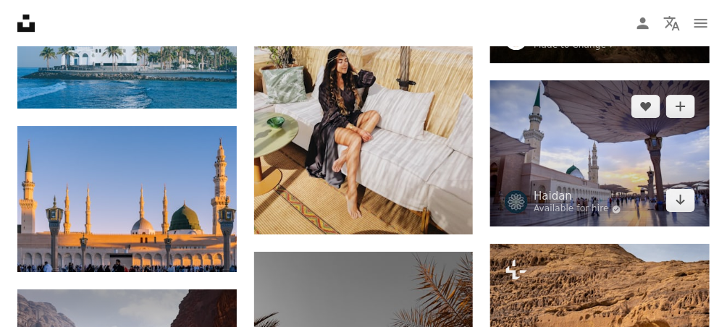
click at [625, 147] on img at bounding box center [599, 153] width 219 height 146
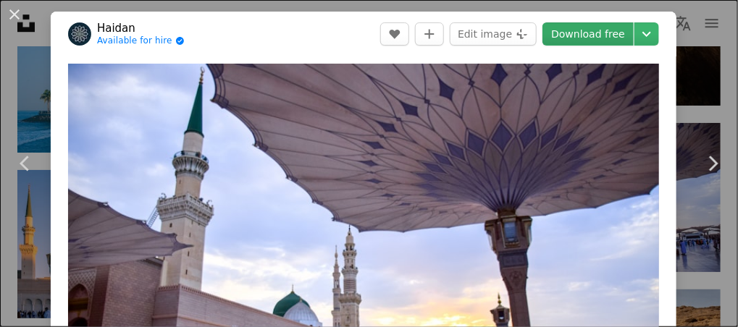
click at [570, 33] on link "Download free" at bounding box center [587, 33] width 91 height 23
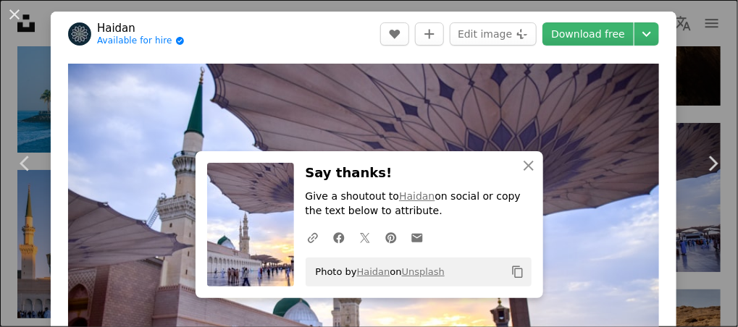
click at [683, 38] on div "An X shape Chevron left Chevron right An X shape Close Say thanks! Give a shout…" at bounding box center [369, 163] width 738 height 327
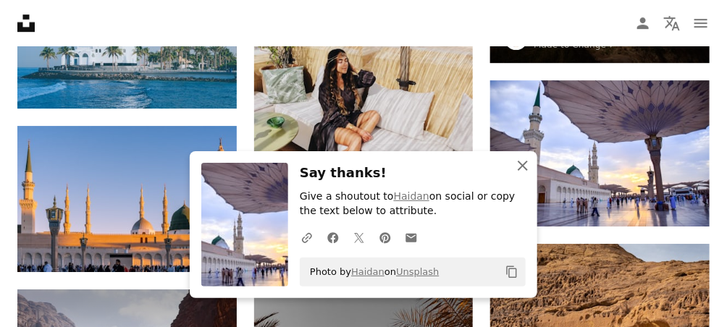
click at [526, 171] on icon "An X shape" at bounding box center [522, 165] width 17 height 17
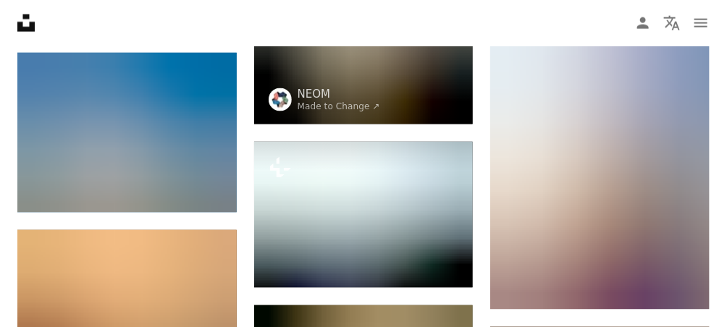
scroll to position [3892, 0]
